Goal: Task Accomplishment & Management: Complete application form

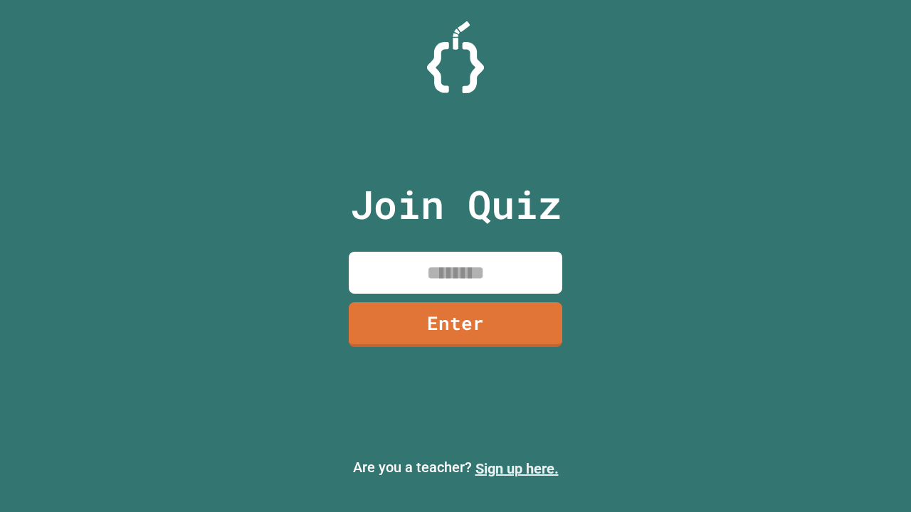
click at [517, 469] on link "Sign up here." at bounding box center [516, 468] width 83 height 17
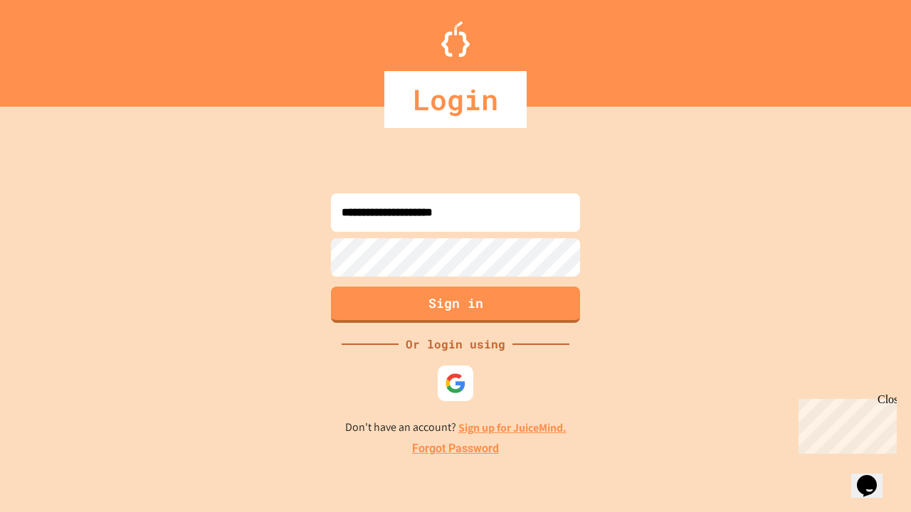
type input "**********"
